Goal: Information Seeking & Learning: Learn about a topic

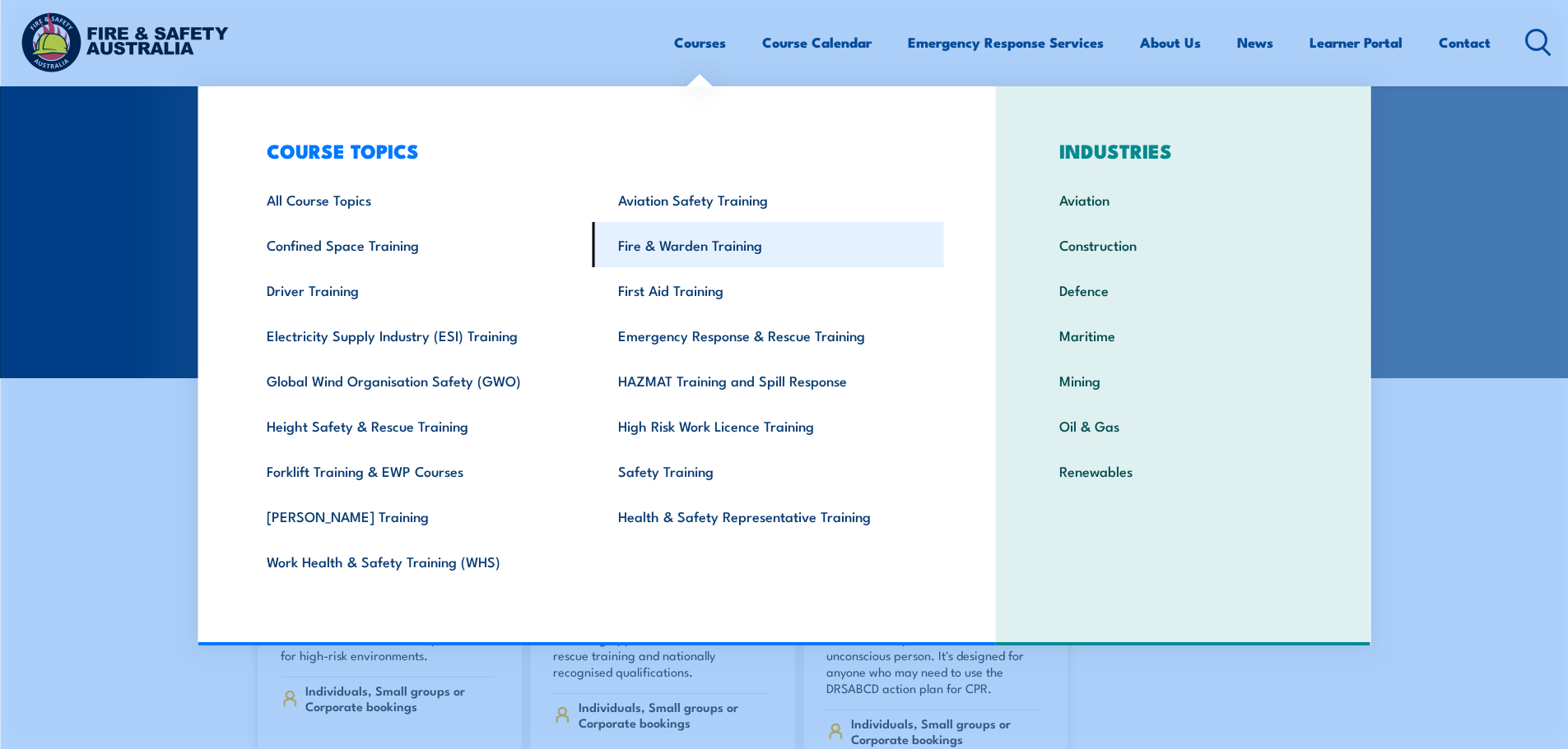
click at [736, 251] on link "Fire & Warden Training" at bounding box center [768, 244] width 352 height 45
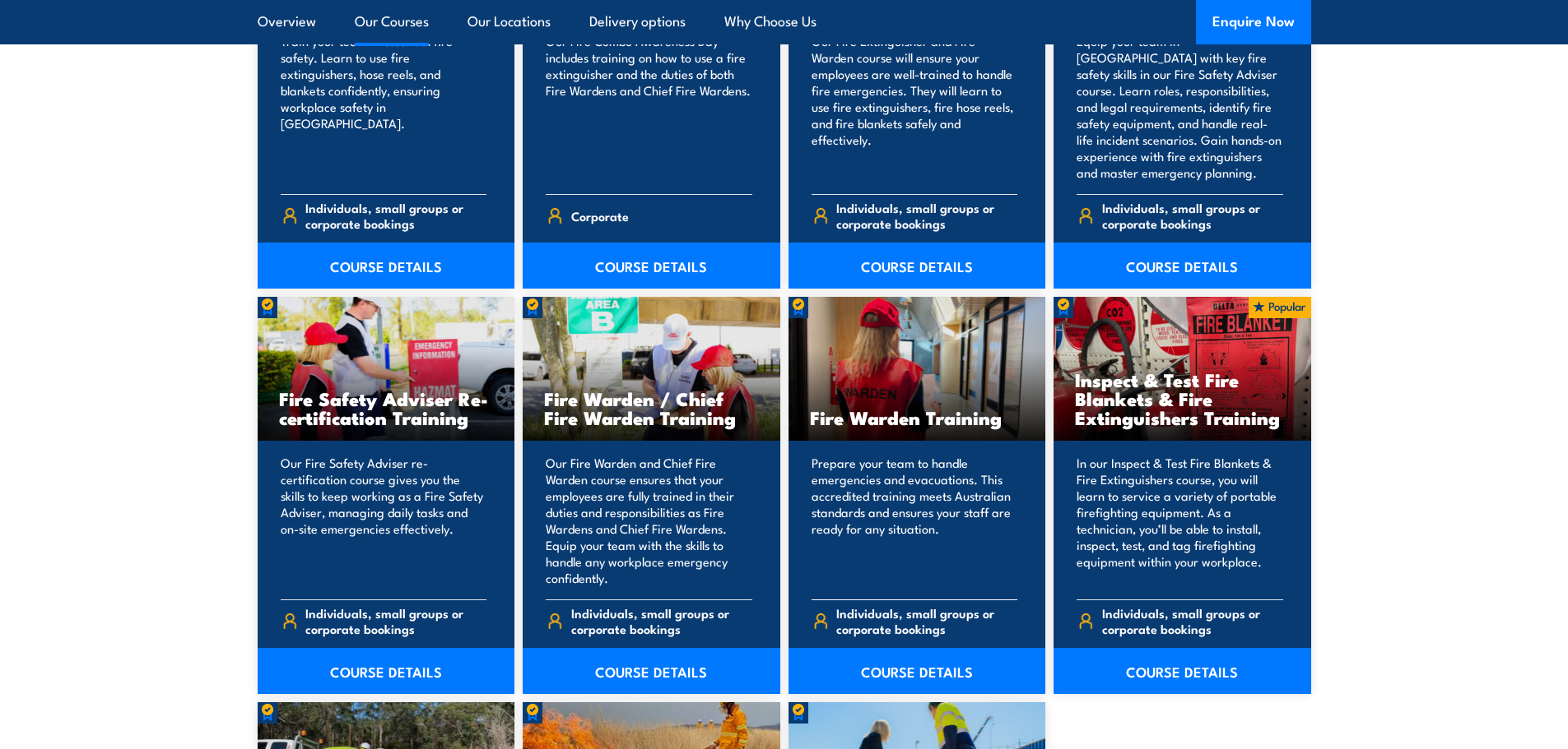
scroll to position [1974, 0]
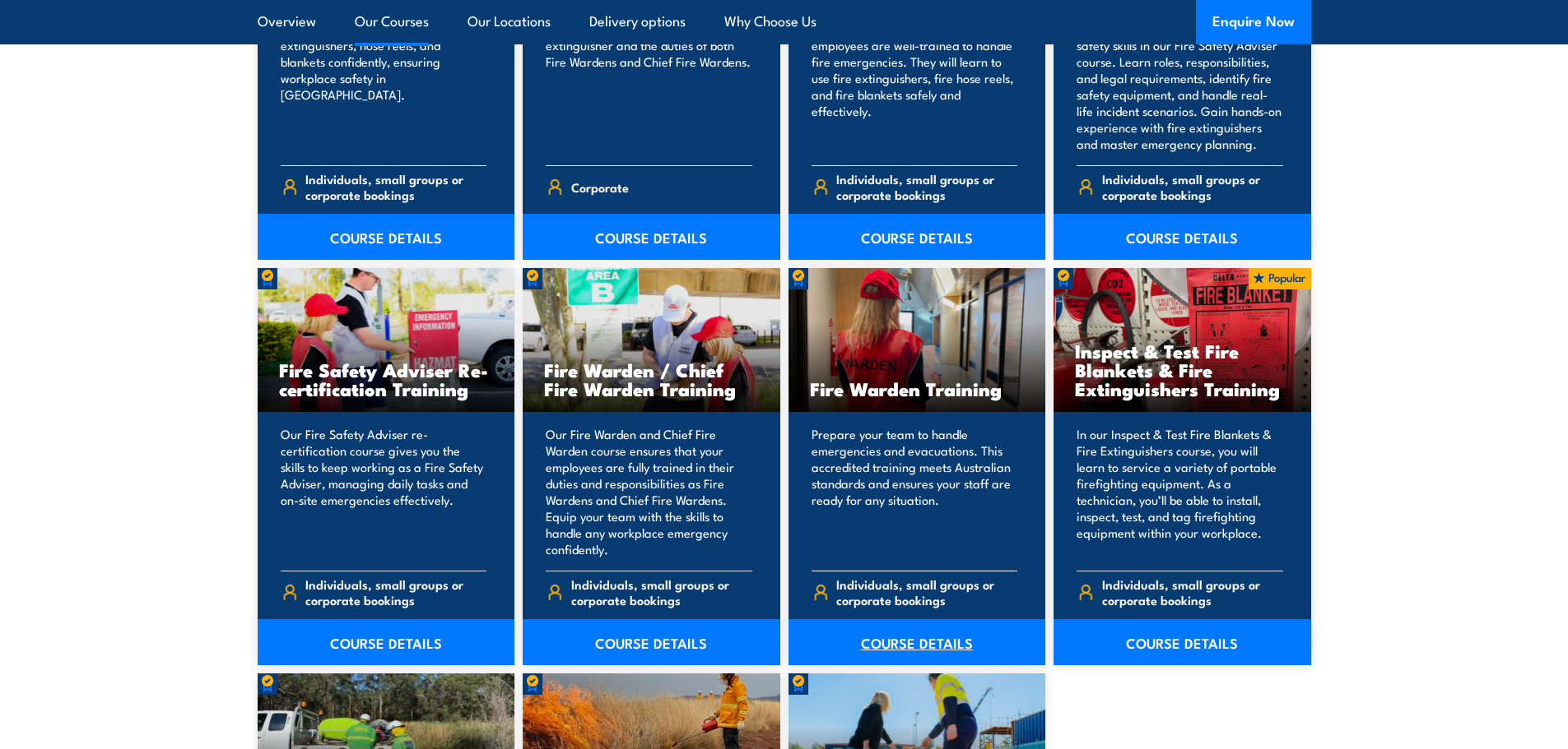
click at [887, 644] on link "COURSE DETAILS" at bounding box center [917, 642] width 258 height 46
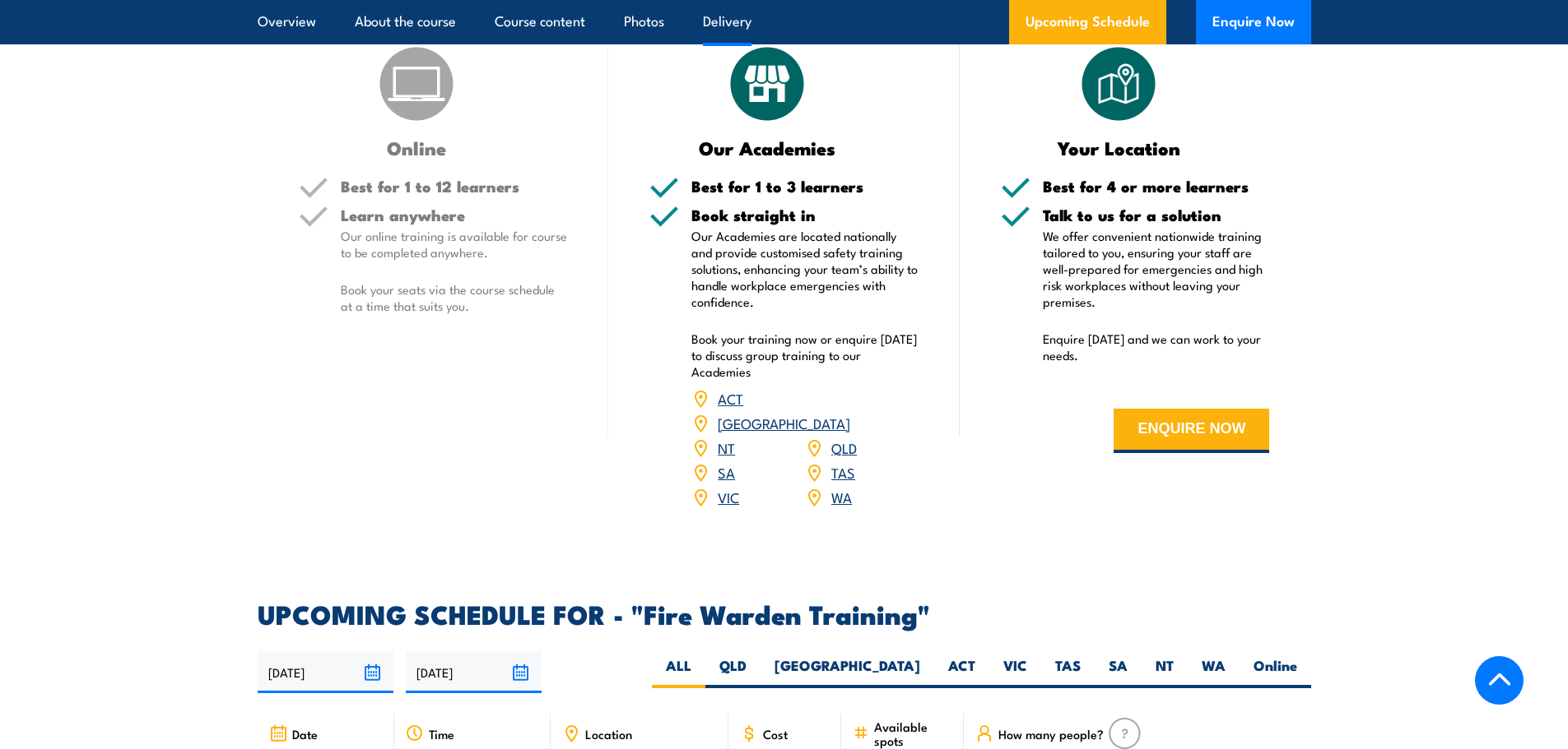
scroll to position [2221, 0]
